Goal: Task Accomplishment & Management: Manage account settings

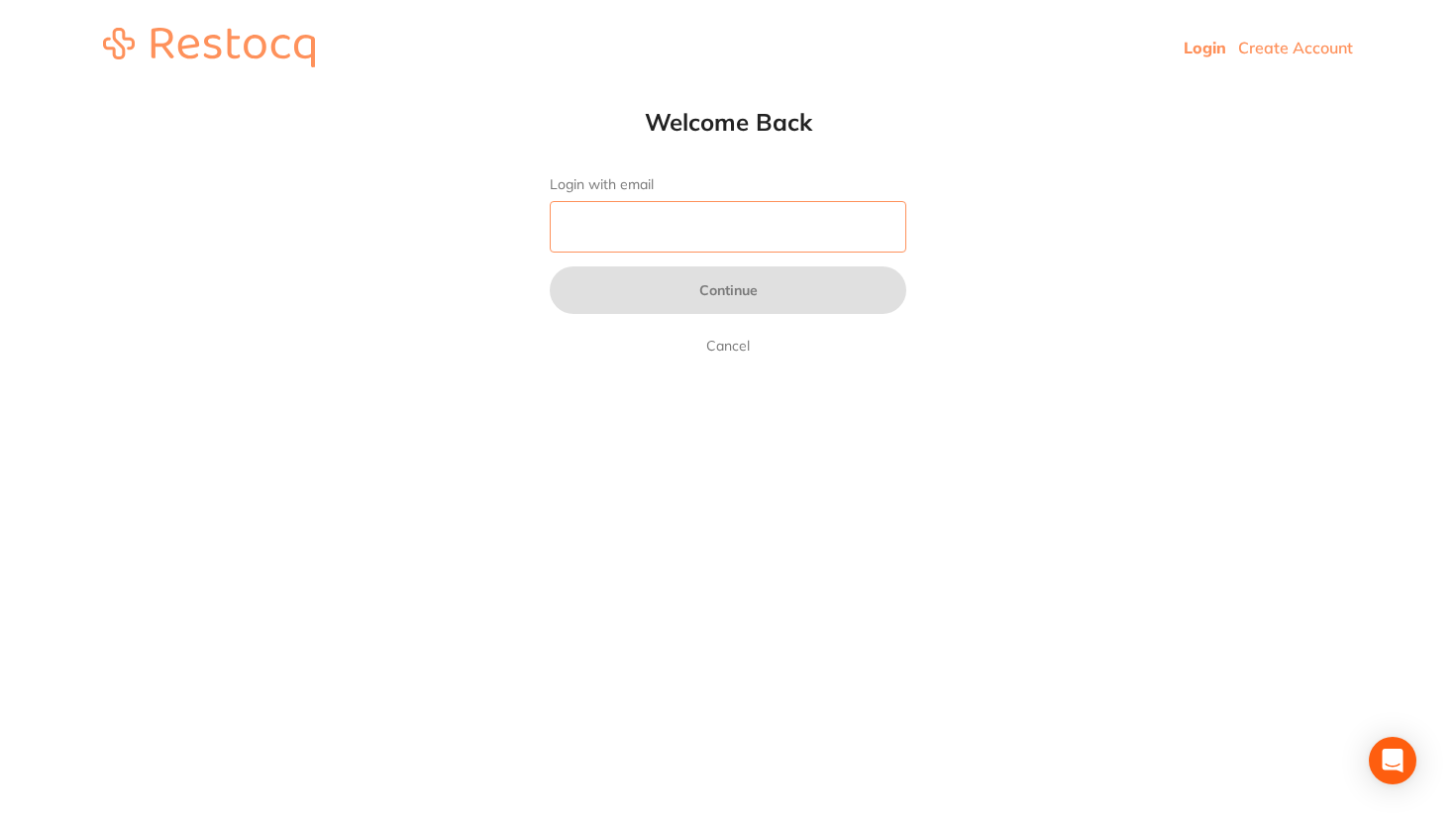
click at [647, 224] on input "Login with email" at bounding box center [727, 227] width 357 height 52
click at [659, 170] on div "Welcome Back Login with email Continue Cancel" at bounding box center [728, 232] width 435 height 251
